Goal: Check status: Verify the current state of an ongoing process or item

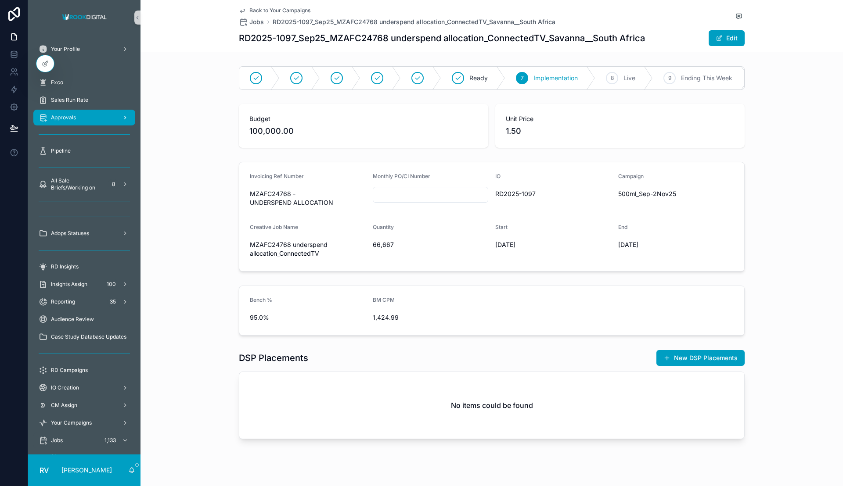
click at [81, 118] on div "Approvals" at bounding box center [84, 118] width 91 height 14
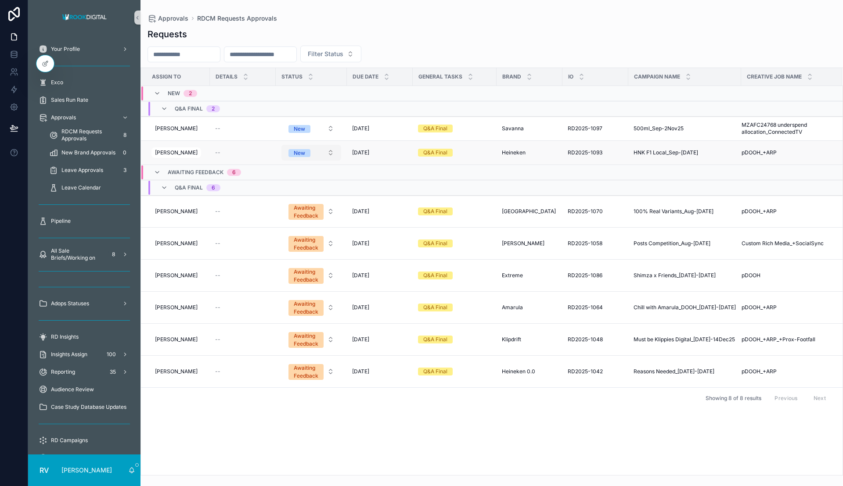
click at [301, 152] on div "New" at bounding box center [299, 153] width 11 height 8
click at [295, 212] on span "In progress" at bounding box center [278, 214] width 38 height 8
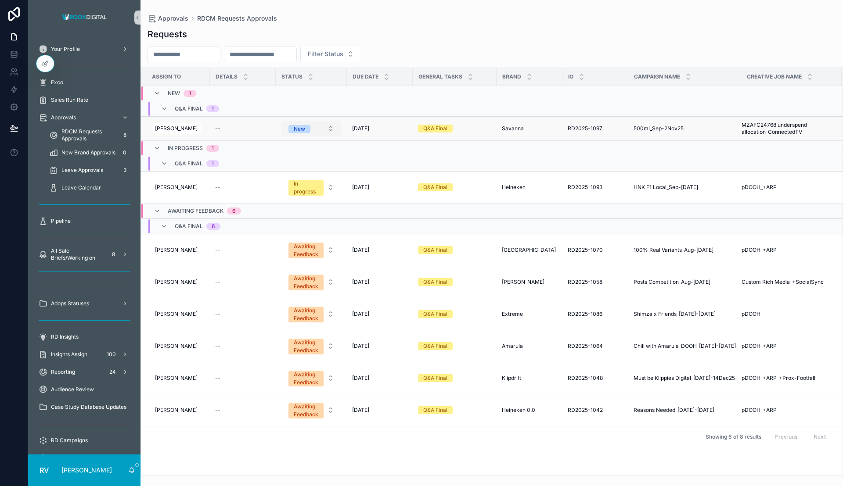
click at [313, 129] on button "New" at bounding box center [311, 129] width 60 height 16
click at [307, 190] on div "In progress" at bounding box center [307, 189] width 105 height 13
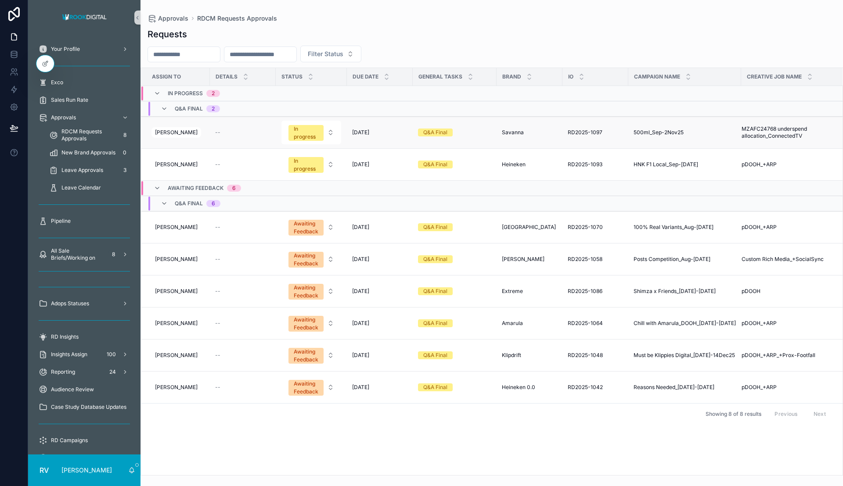
click at [762, 137] on span "MZAFC24768 underspend allocation_ConnectedTV" at bounding box center [786, 133] width 90 height 14
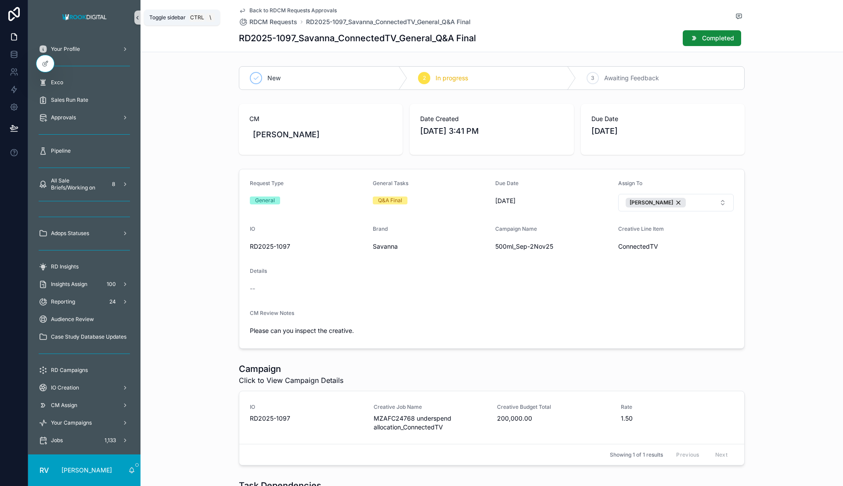
click at [137, 19] on icon "scrollable content" at bounding box center [137, 17] width 6 height 7
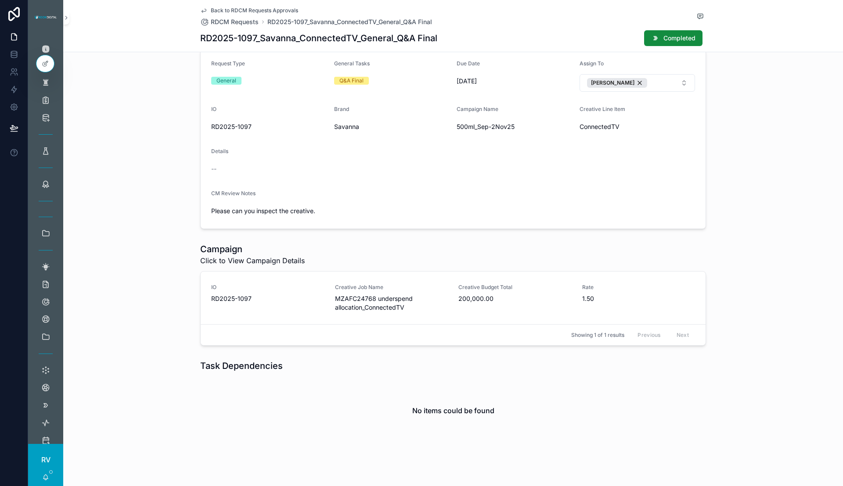
scroll to position [127, 0]
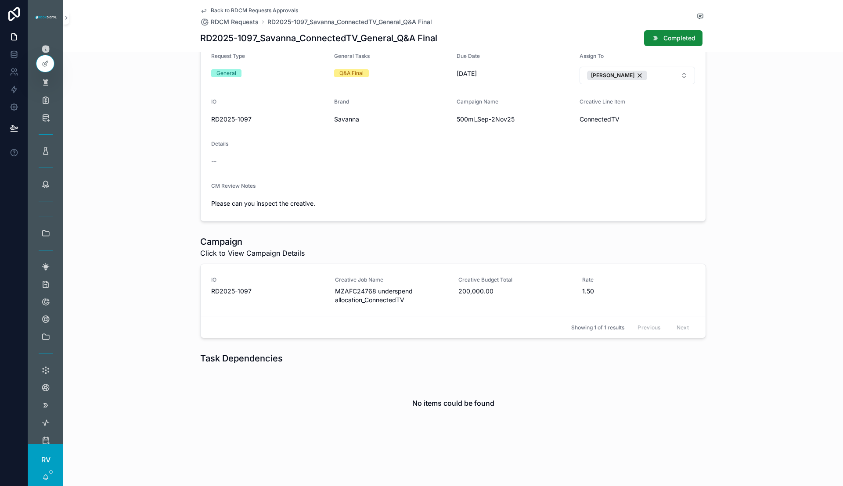
drag, startPoint x: 316, startPoint y: 289, endPoint x: 381, endPoint y: 349, distance: 88.2
click at [381, 349] on div "New 2 In progress 3 Awaiting Feedback CM [PERSON_NAME] Date Created [DATE] 3:41…" at bounding box center [453, 187] width 780 height 505
click at [368, 288] on span "MZAFC24768 underspend allocation_ConnectedTV" at bounding box center [391, 296] width 113 height 18
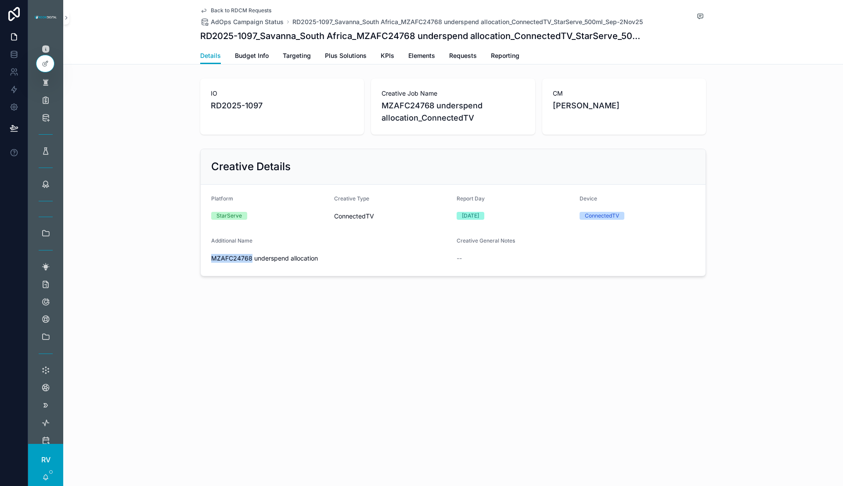
drag, startPoint x: 211, startPoint y: 256, endPoint x: 250, endPoint y: 258, distance: 39.1
click at [250, 258] on form "Platform StarServe Creative Type ConnectedTV Report Day [DATE] Device Connected…" at bounding box center [453, 230] width 505 height 91
copy span "MZAFC24768"
